Goal: Download file/media

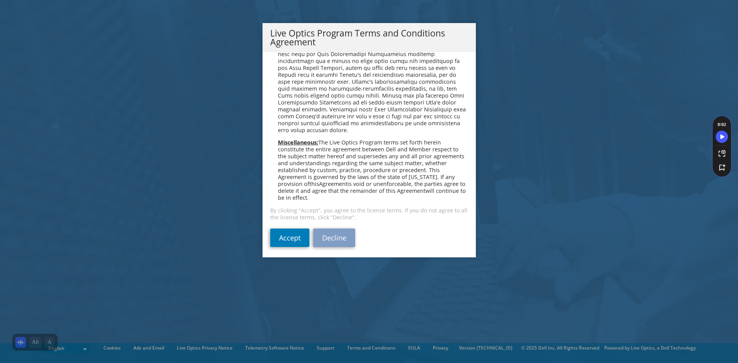
scroll to position [551, 0]
click at [296, 233] on link "Accept" at bounding box center [289, 235] width 39 height 18
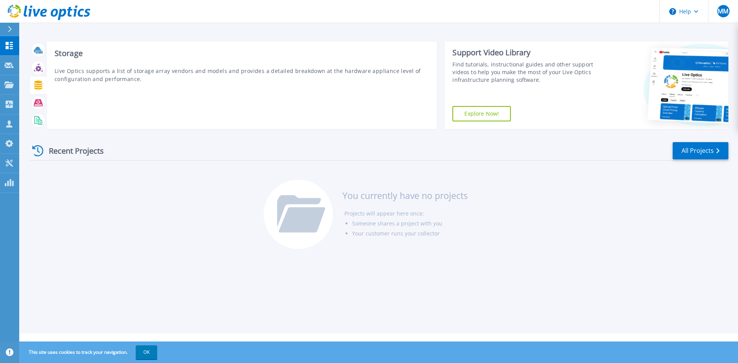
click at [40, 87] on icon at bounding box center [38, 85] width 8 height 9
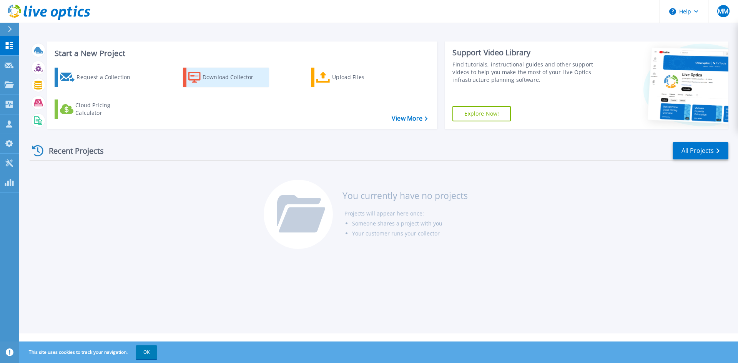
click at [217, 76] on div "Download Collector" at bounding box center [234, 77] width 62 height 15
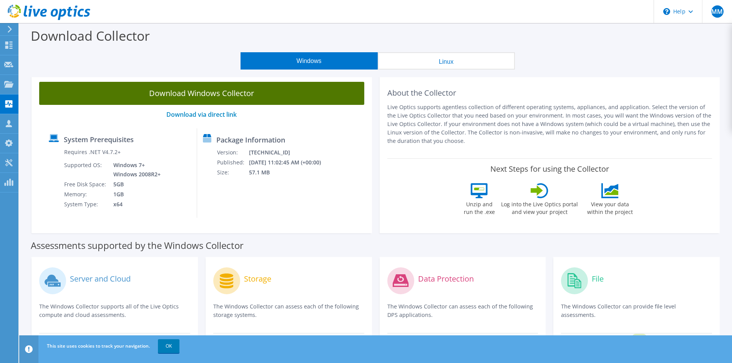
click at [270, 94] on link "Download Windows Collector" at bounding box center [201, 93] width 325 height 23
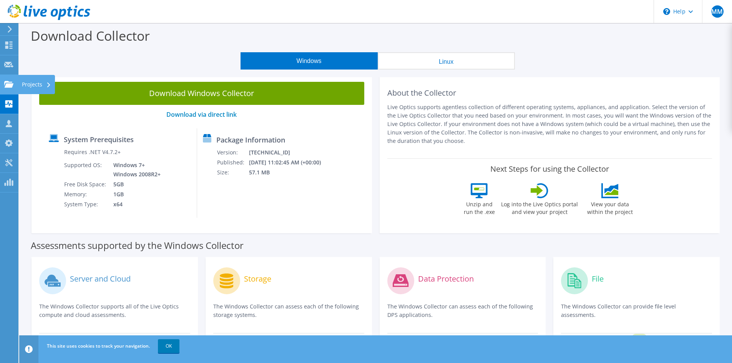
click at [13, 83] on icon at bounding box center [8, 84] width 9 height 7
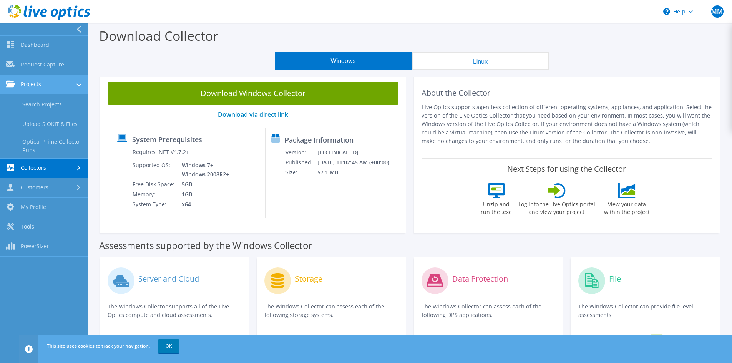
click at [43, 82] on link "Projects" at bounding box center [44, 85] width 88 height 20
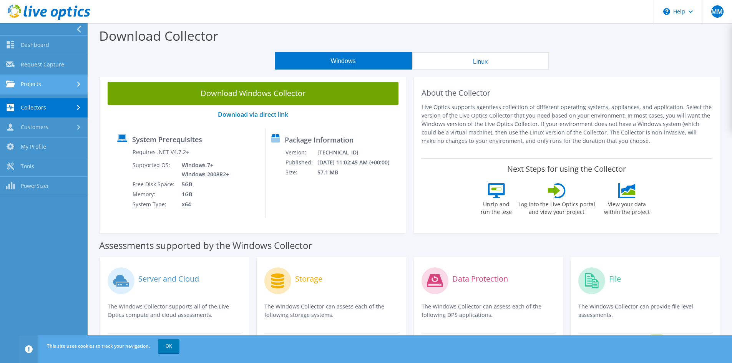
click at [43, 82] on link "Projects" at bounding box center [44, 85] width 88 height 20
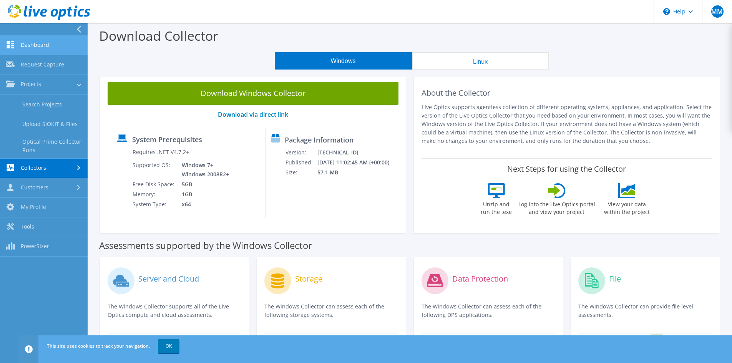
click at [39, 40] on link "Dashboard" at bounding box center [44, 46] width 88 height 20
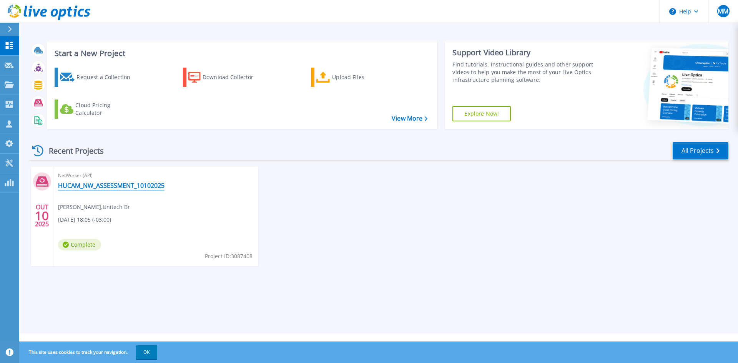
click at [116, 185] on link "HUCAM_NW_ASSESSMENT_10102025" at bounding box center [111, 186] width 106 height 8
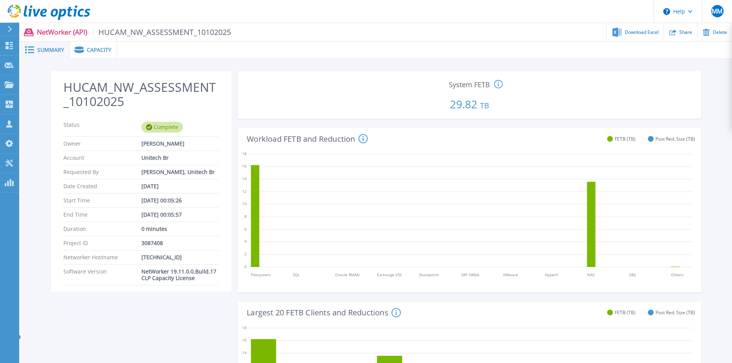
click at [97, 50] on span "Capacity" at bounding box center [99, 49] width 25 height 5
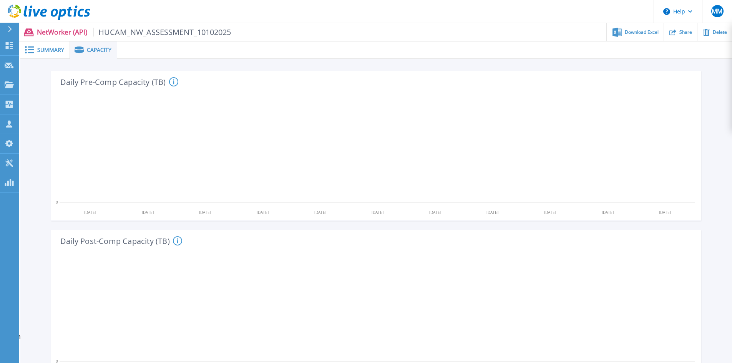
click at [45, 48] on span "Summary" at bounding box center [50, 49] width 27 height 5
